Goal: Task Accomplishment & Management: Complete application form

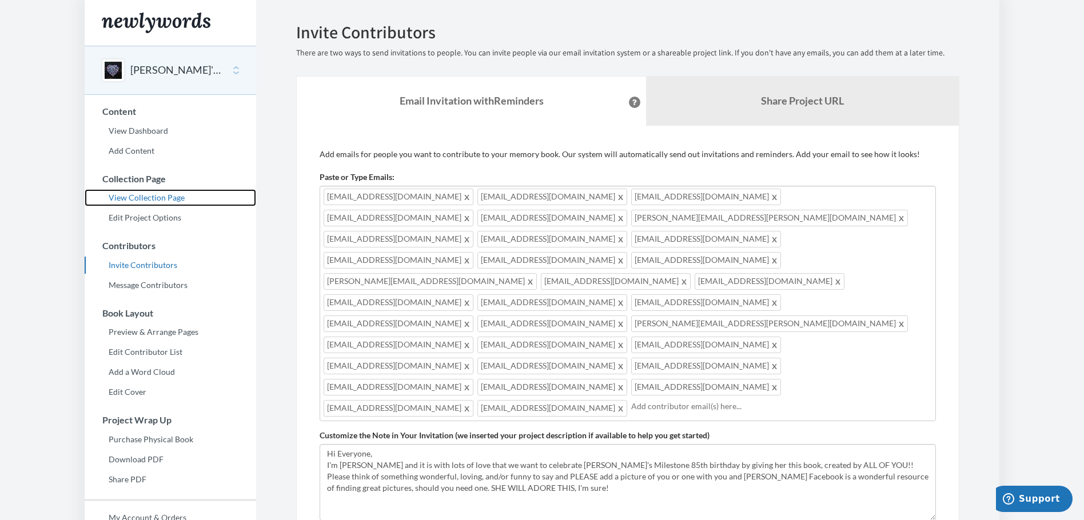
click at [172, 198] on link "View Collection Page" at bounding box center [170, 197] width 171 height 17
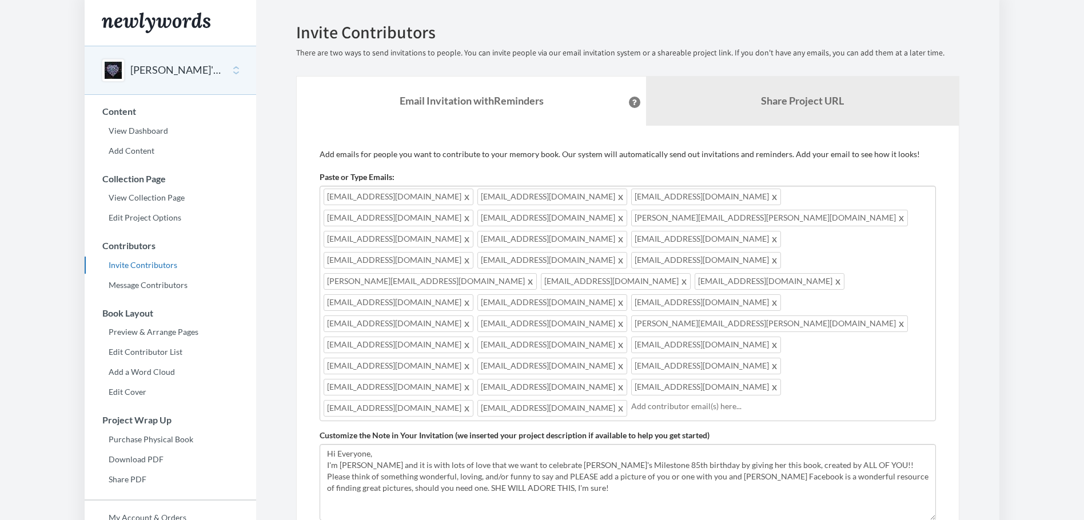
click at [617, 380] on span at bounding box center [621, 387] width 9 height 14
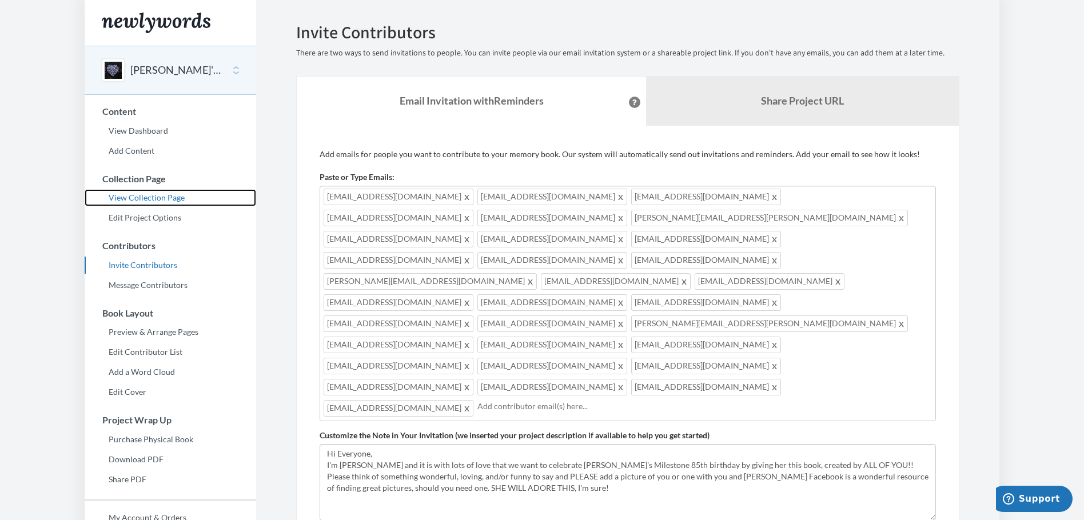
click at [167, 196] on link "View Collection Page" at bounding box center [170, 197] width 171 height 17
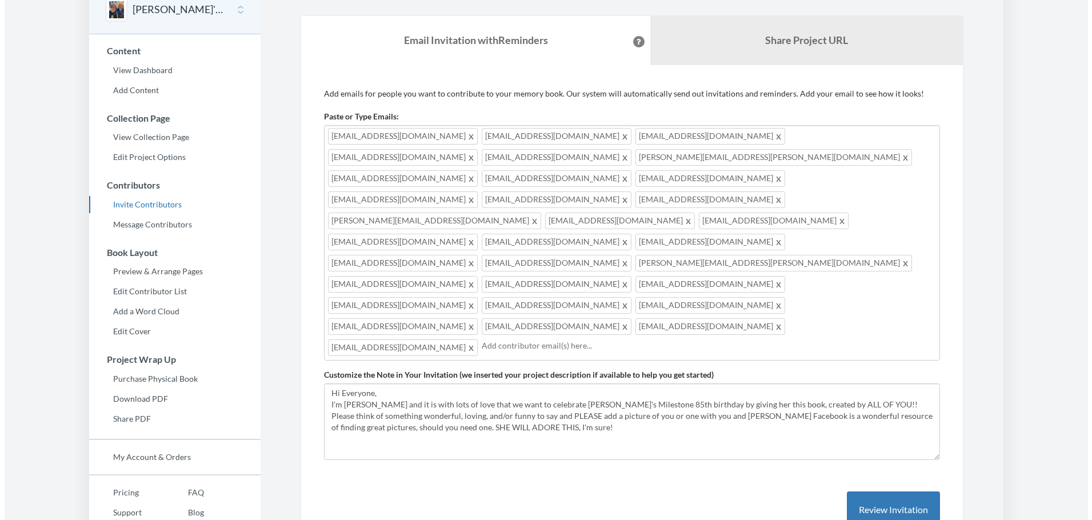
scroll to position [105, 0]
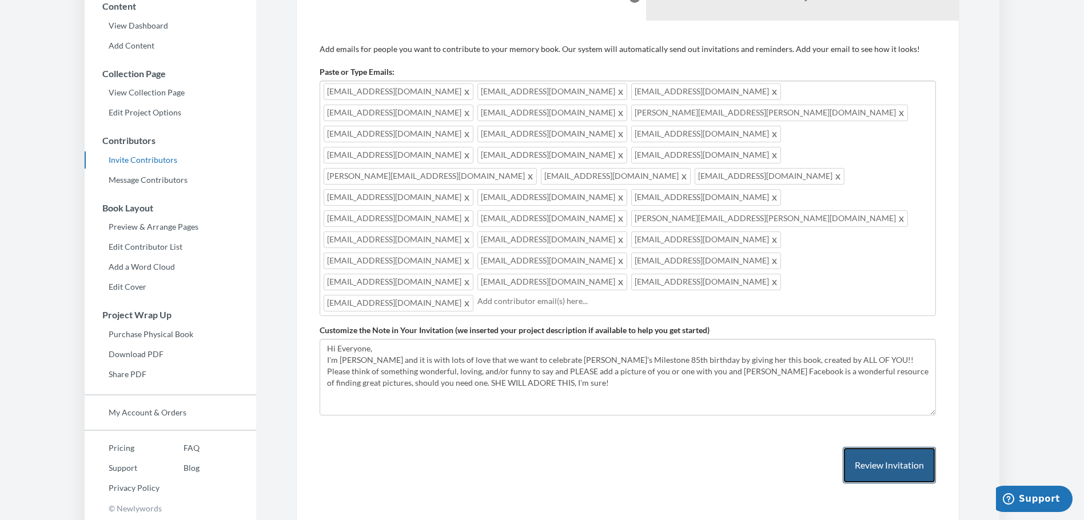
click at [918, 447] on button "Review Invitation" at bounding box center [888, 465] width 93 height 37
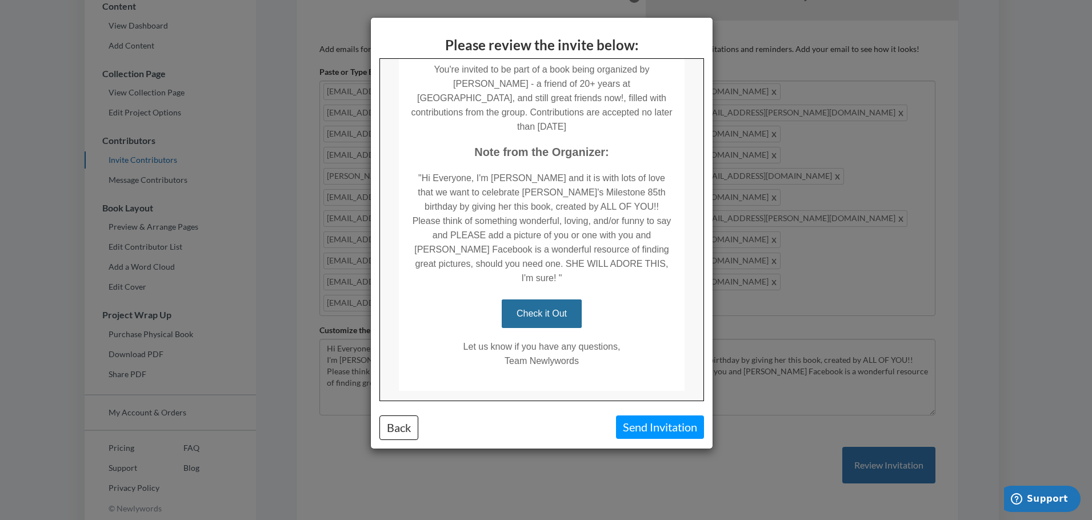
scroll to position [212, 0]
click at [685, 427] on button "Send Invitation" at bounding box center [660, 427] width 88 height 23
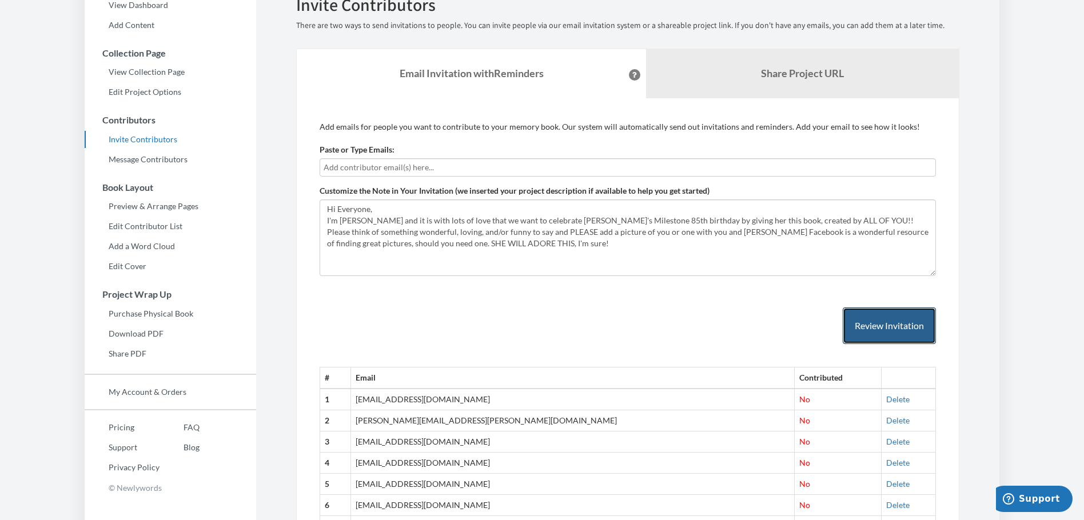
scroll to position [0, 0]
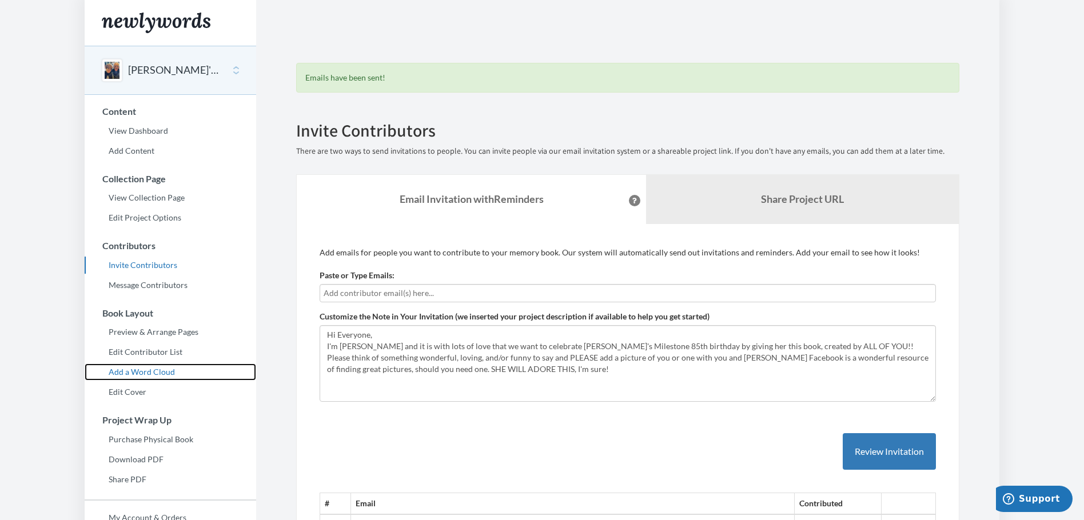
click at [165, 371] on link "Add a Word Cloud" at bounding box center [170, 372] width 171 height 17
